Goal: Unclear: Unclear

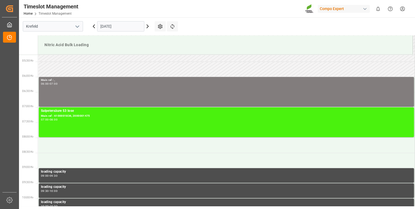
scroll to position [144, 0]
